Goal: Transaction & Acquisition: Purchase product/service

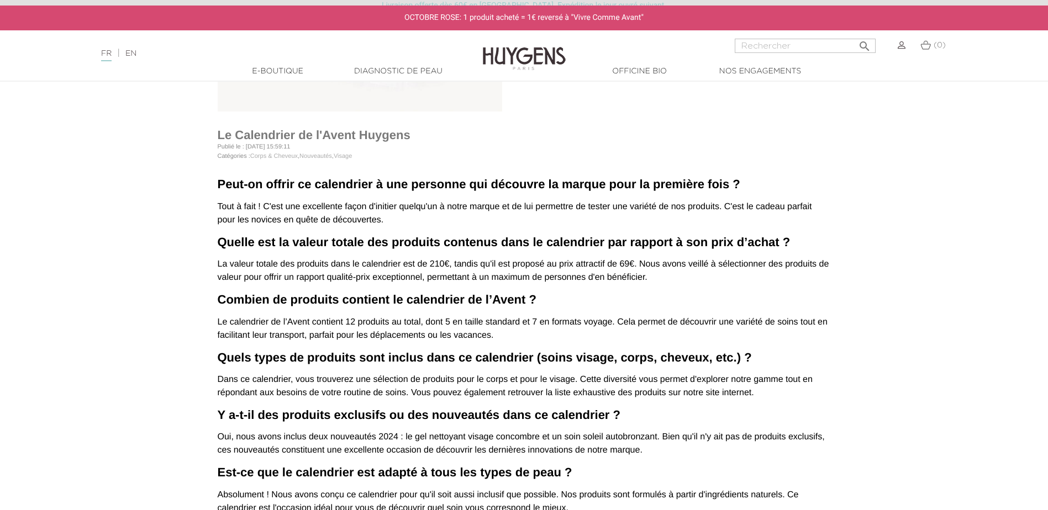
scroll to position [221, 0]
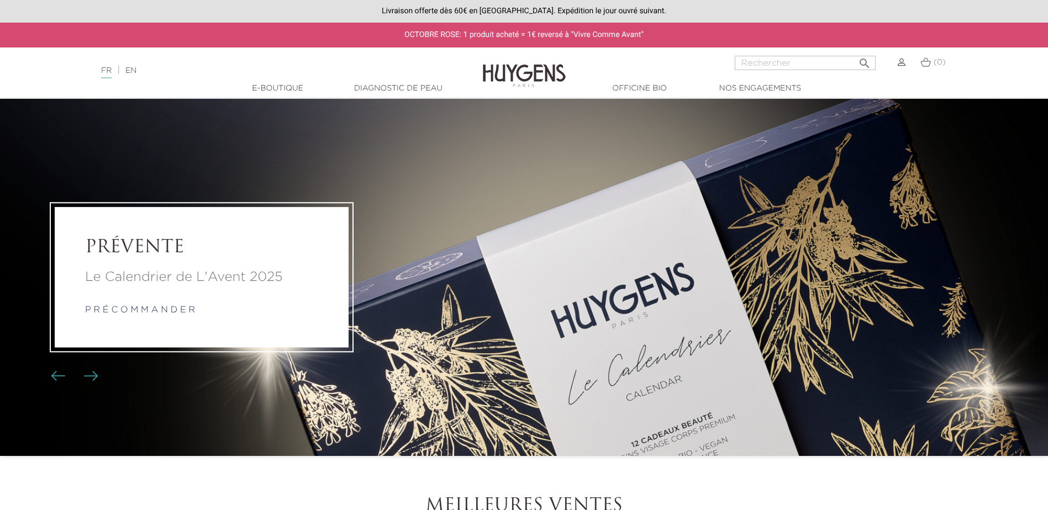
click at [742, 283] on li "PRÉVENTE Le Calendrier de L'Avent 2025 p r é c o m m a n d e r" at bounding box center [524, 277] width 1048 height 357
click at [156, 309] on link "p r é c o m m a n d e r" at bounding box center [140, 310] width 110 height 9
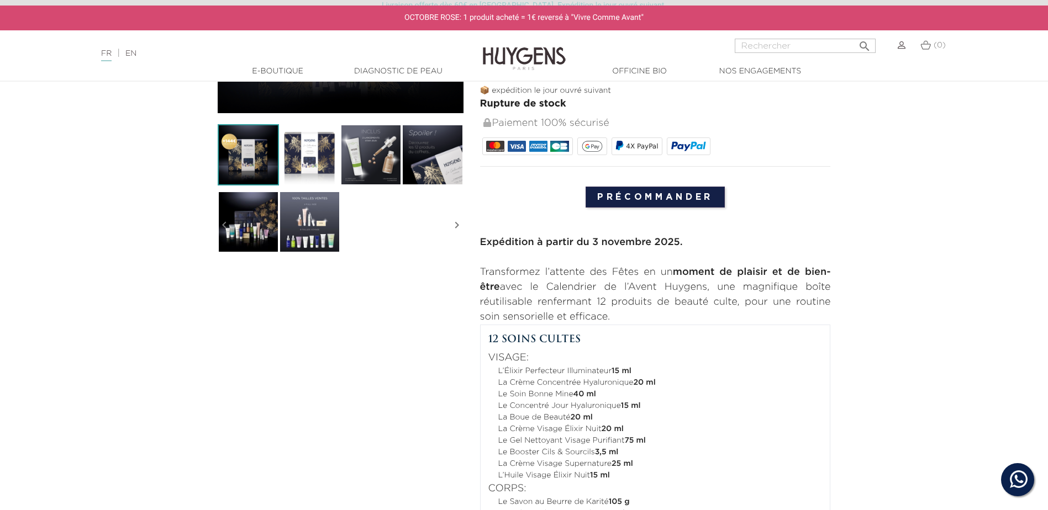
scroll to position [276, 0]
click at [299, 228] on img at bounding box center [309, 221] width 61 height 61
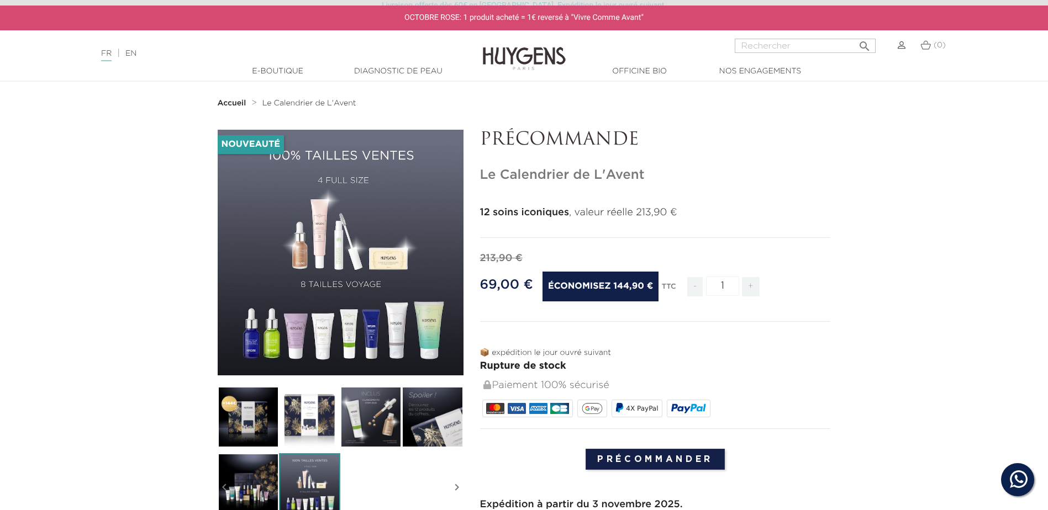
scroll to position [0, 0]
